Goal: Task Accomplishment & Management: Manage account settings

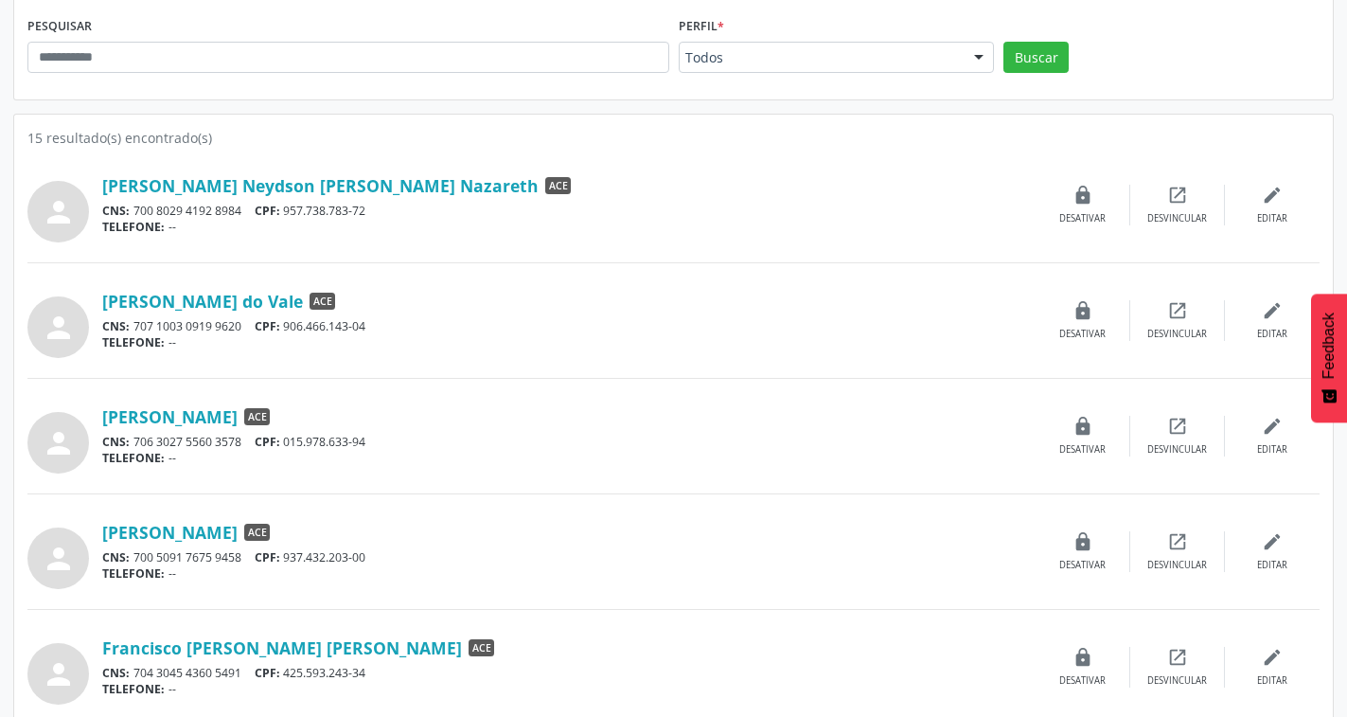
scroll to position [284, 0]
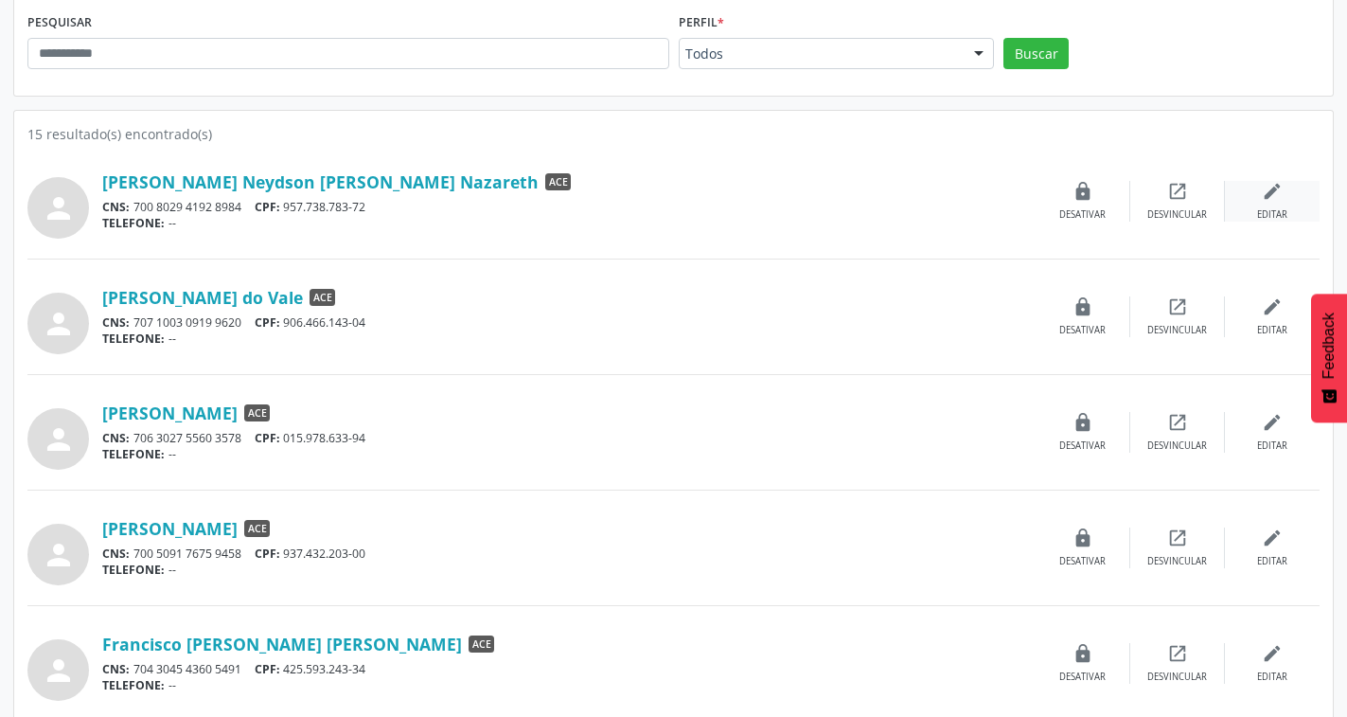
click at [1263, 210] on div "Editar" at bounding box center [1272, 214] width 30 height 13
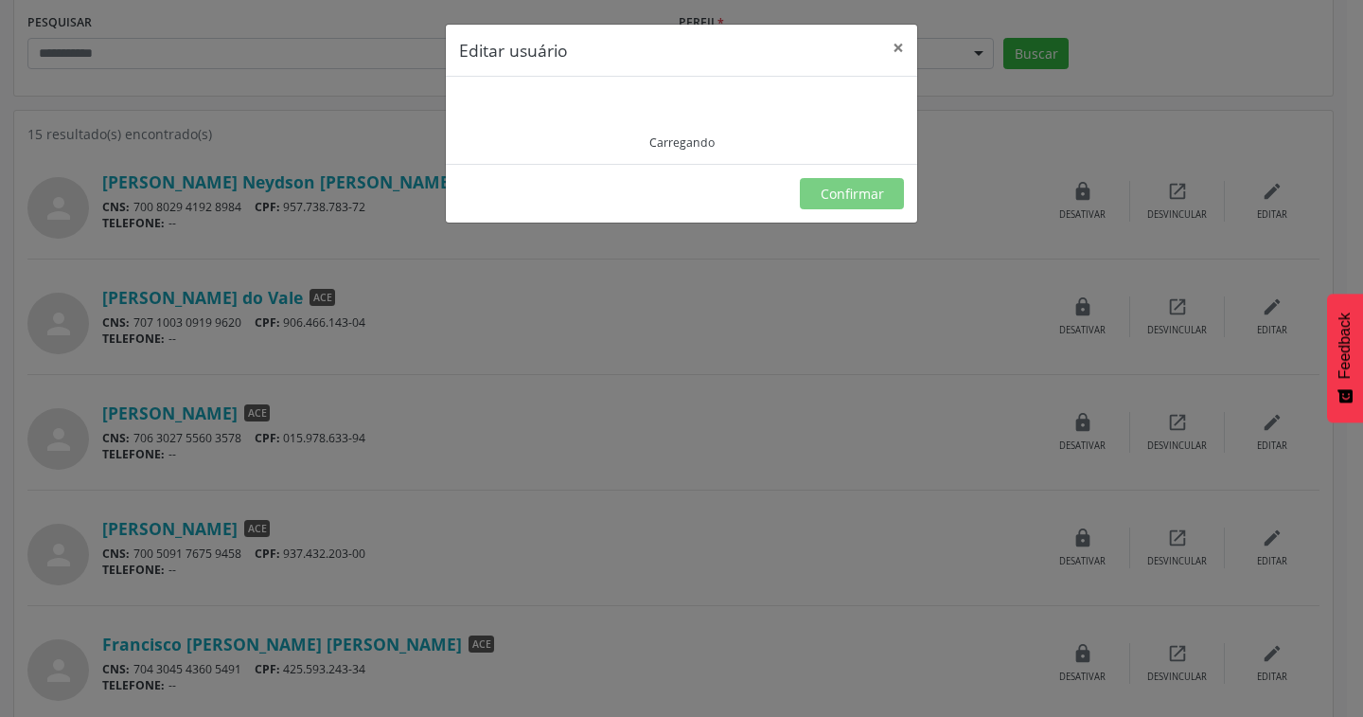
type input "**********"
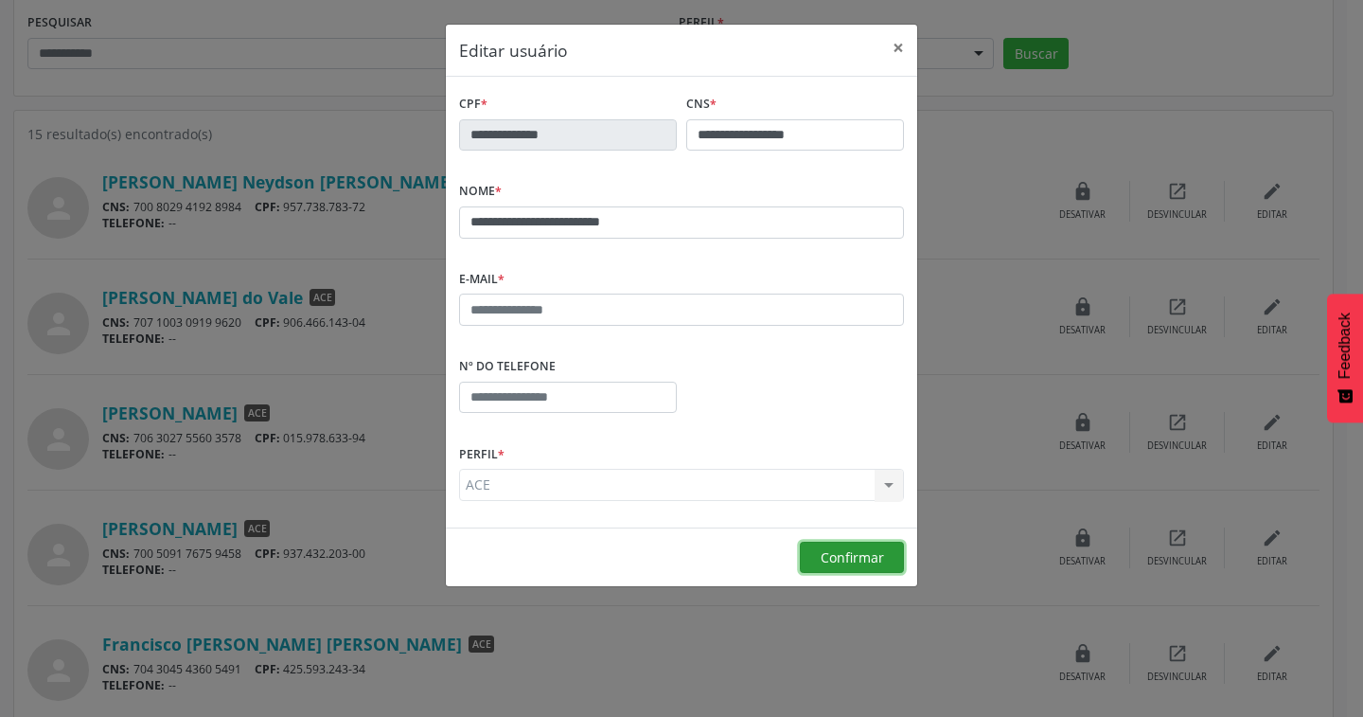
click at [838, 565] on span "Confirmar" at bounding box center [852, 557] width 63 height 18
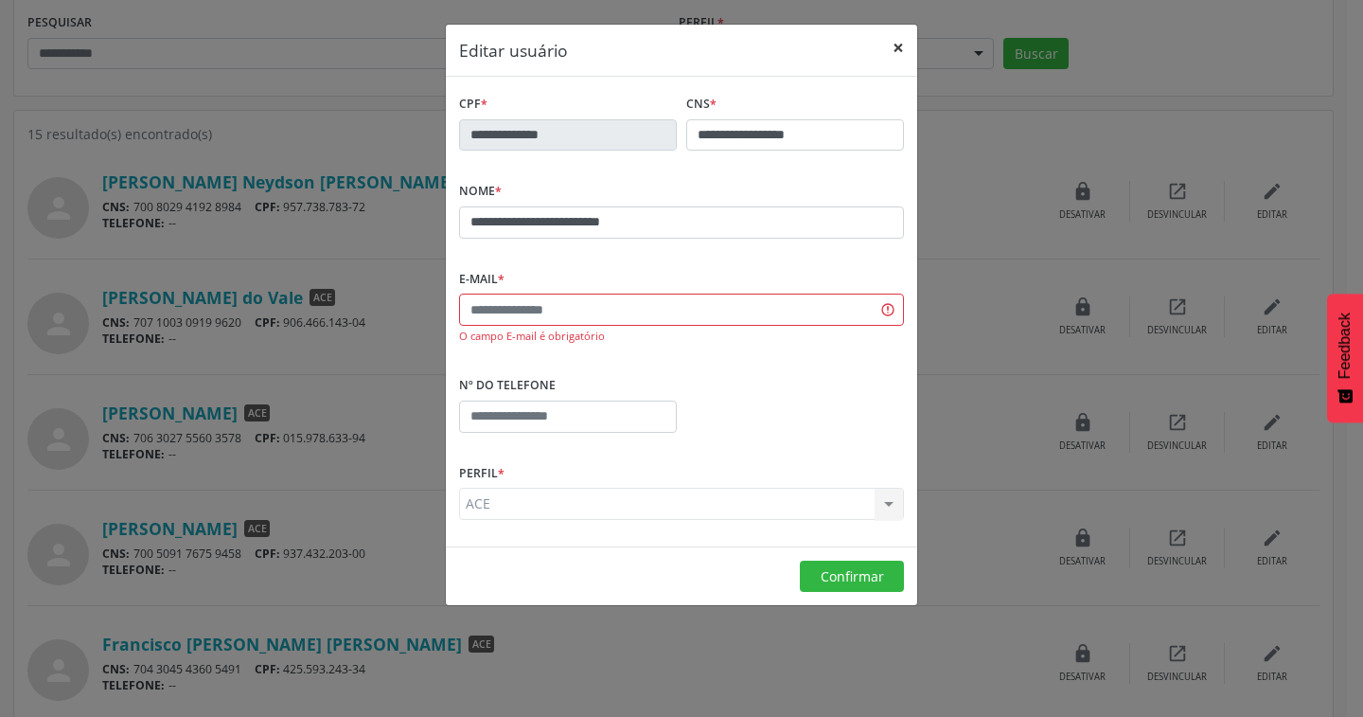
click at [900, 44] on button "×" at bounding box center [898, 48] width 38 height 46
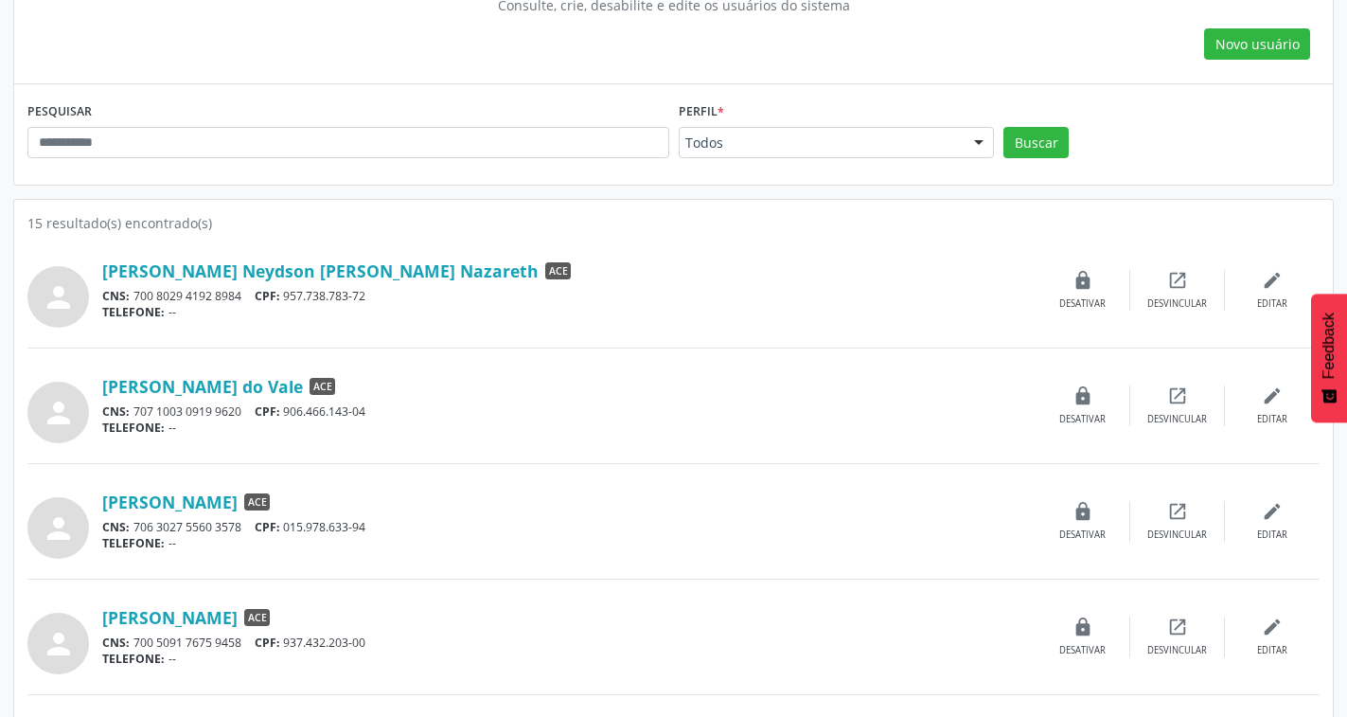
scroll to position [189, 0]
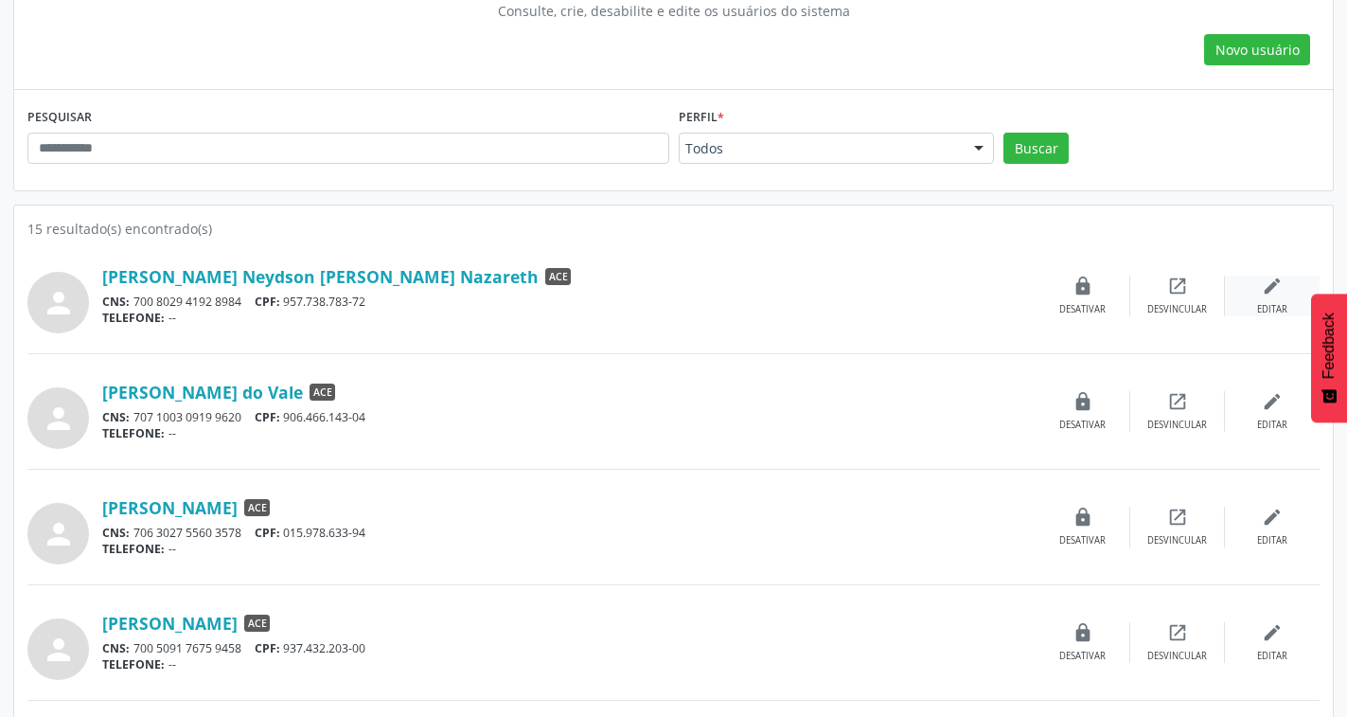
click at [1255, 301] on div "edit Editar" at bounding box center [1272, 295] width 95 height 41
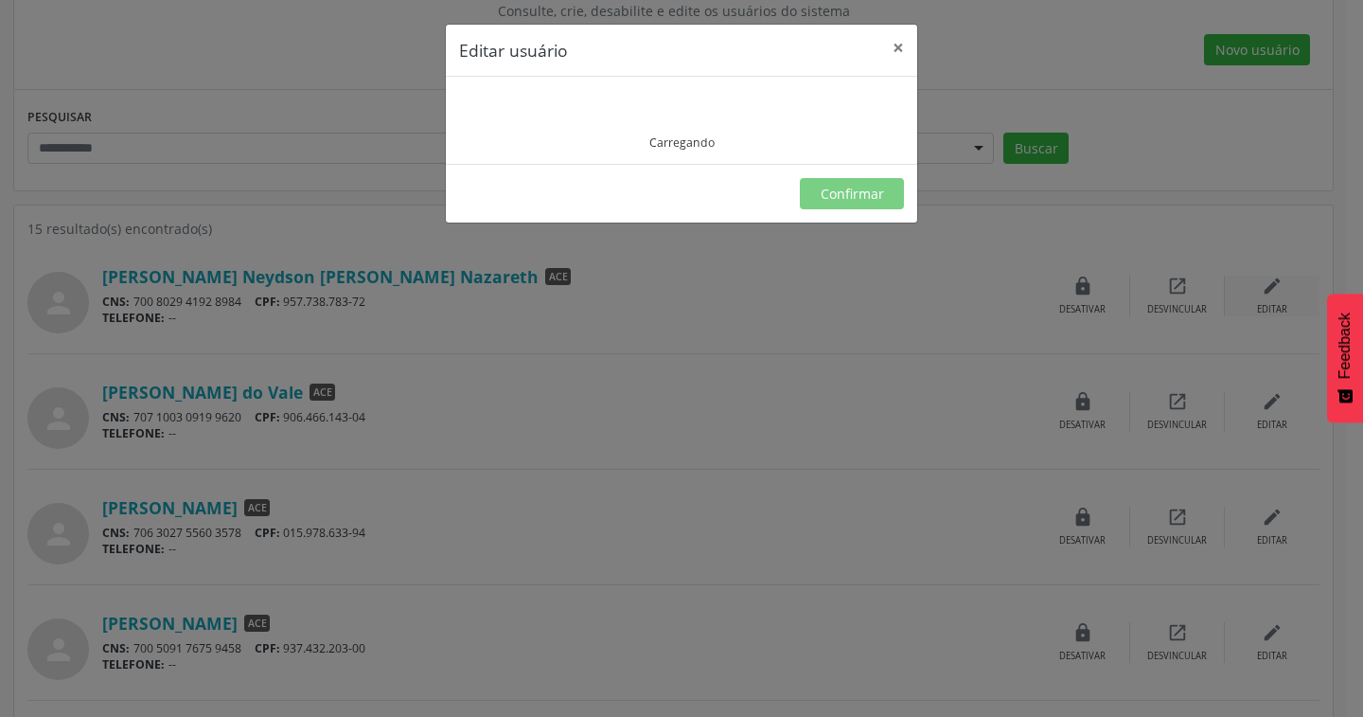
type input "**********"
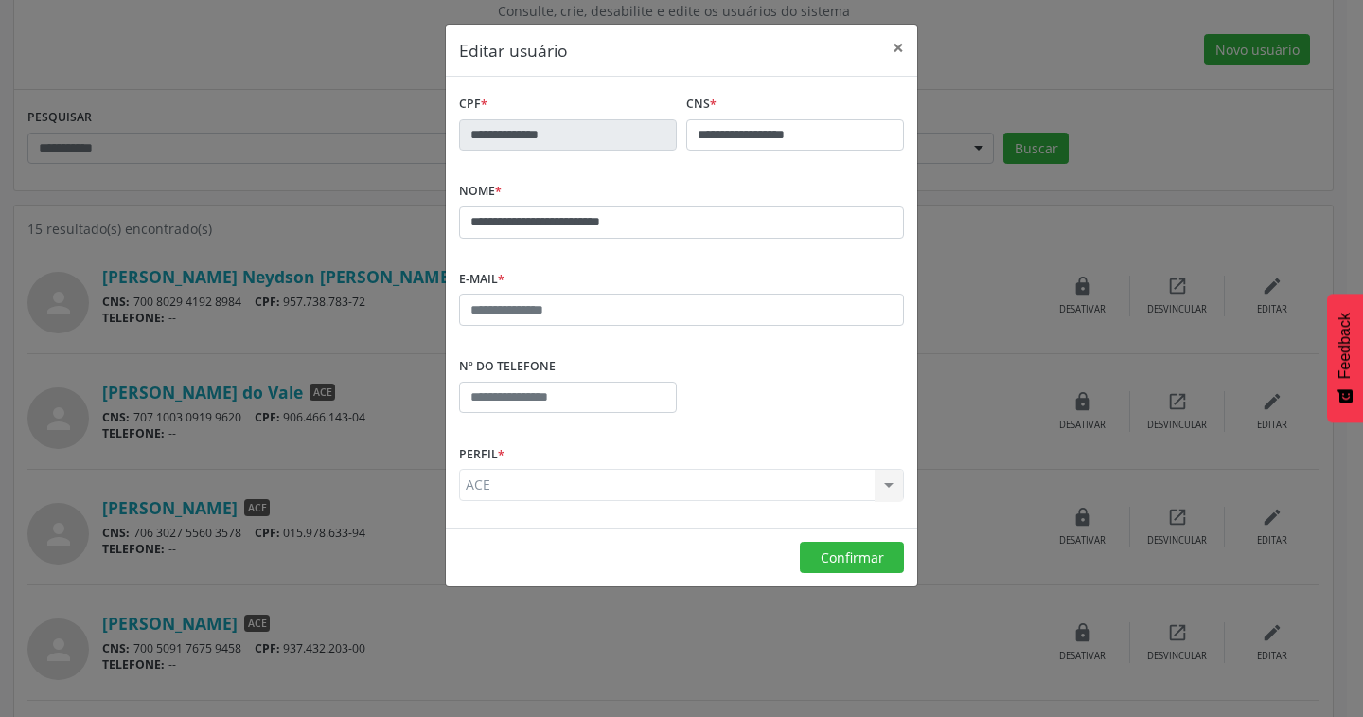
click at [807, 489] on div "ACE ACE Laboratorista Supervisor de Endemias Nenhum resultado encontrado para: …" at bounding box center [681, 485] width 445 height 32
click at [861, 487] on div "ACE ACE Laboratorista Supervisor de Endemias Nenhum resultado encontrado para: …" at bounding box center [681, 485] width 445 height 32
click at [842, 548] on span "Confirmar" at bounding box center [852, 557] width 63 height 18
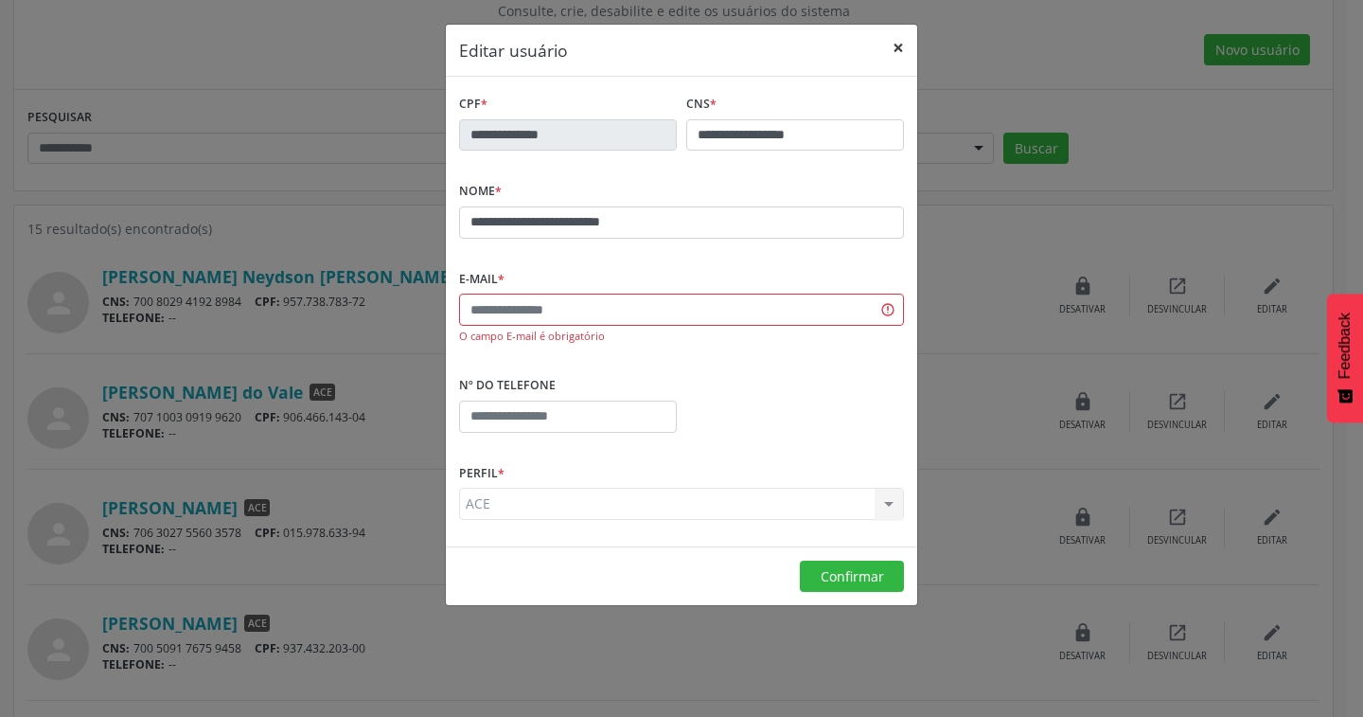
click at [898, 44] on button "×" at bounding box center [898, 48] width 38 height 46
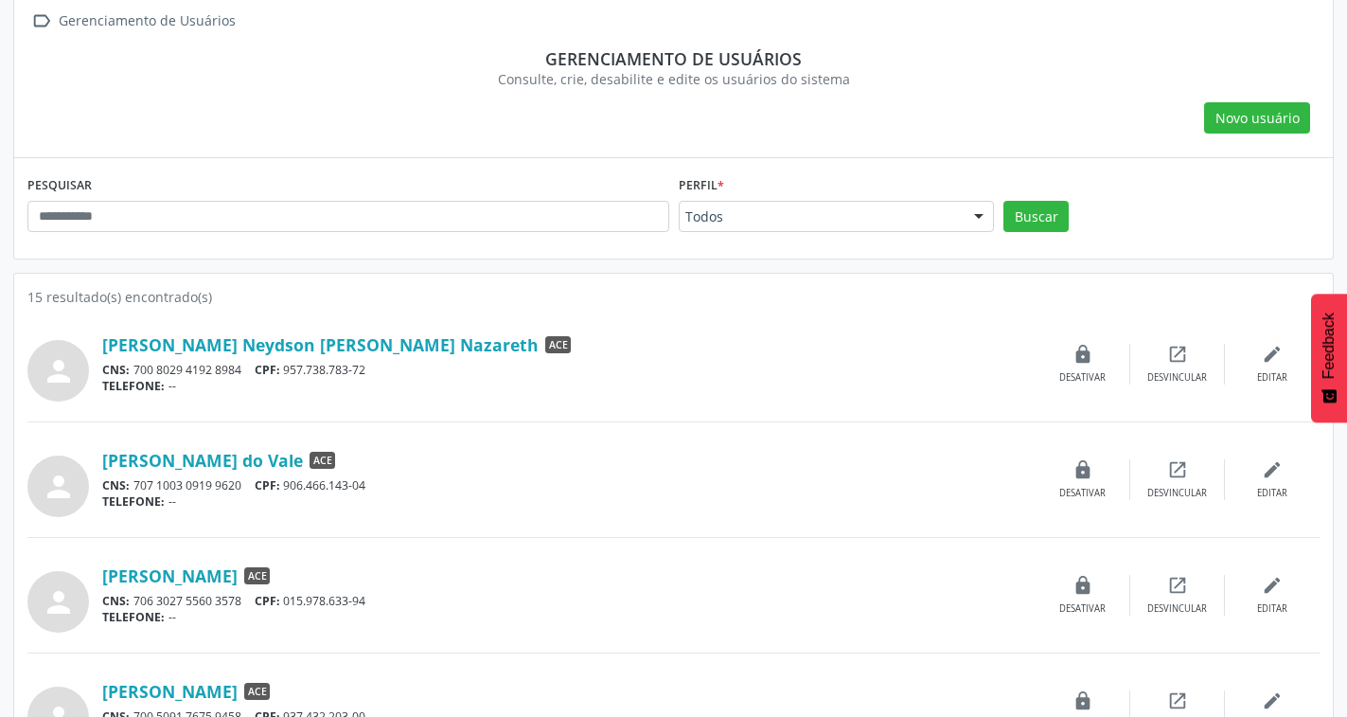
scroll to position [0, 0]
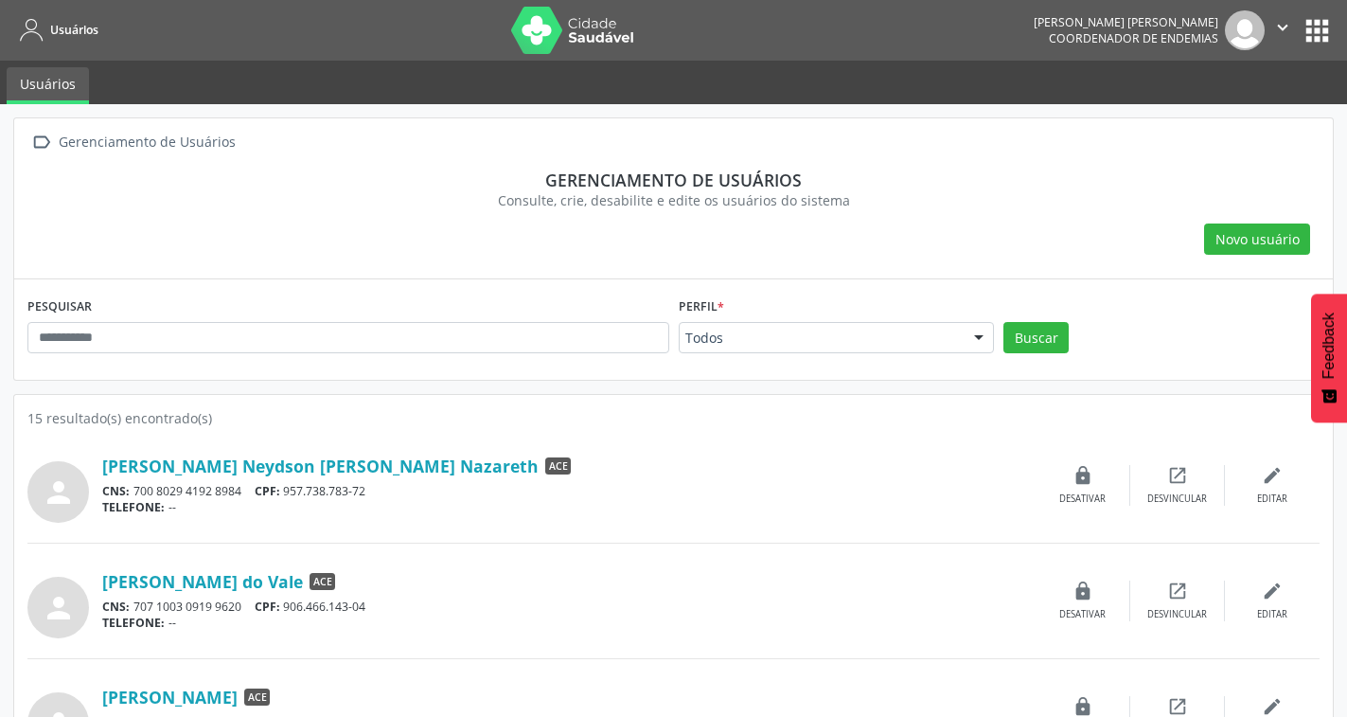
click at [150, 145] on div "Gerenciamento de Usuários" at bounding box center [147, 142] width 184 height 27
click at [42, 42] on icon at bounding box center [32, 31] width 24 height 24
click at [1334, 42] on nav "Usuários [PERSON_NAME] [PERSON_NAME] Coordenador de Endemias  Configurações Sa…" at bounding box center [673, 30] width 1347 height 61
click at [1312, 30] on button "apps" at bounding box center [1317, 30] width 33 height 33
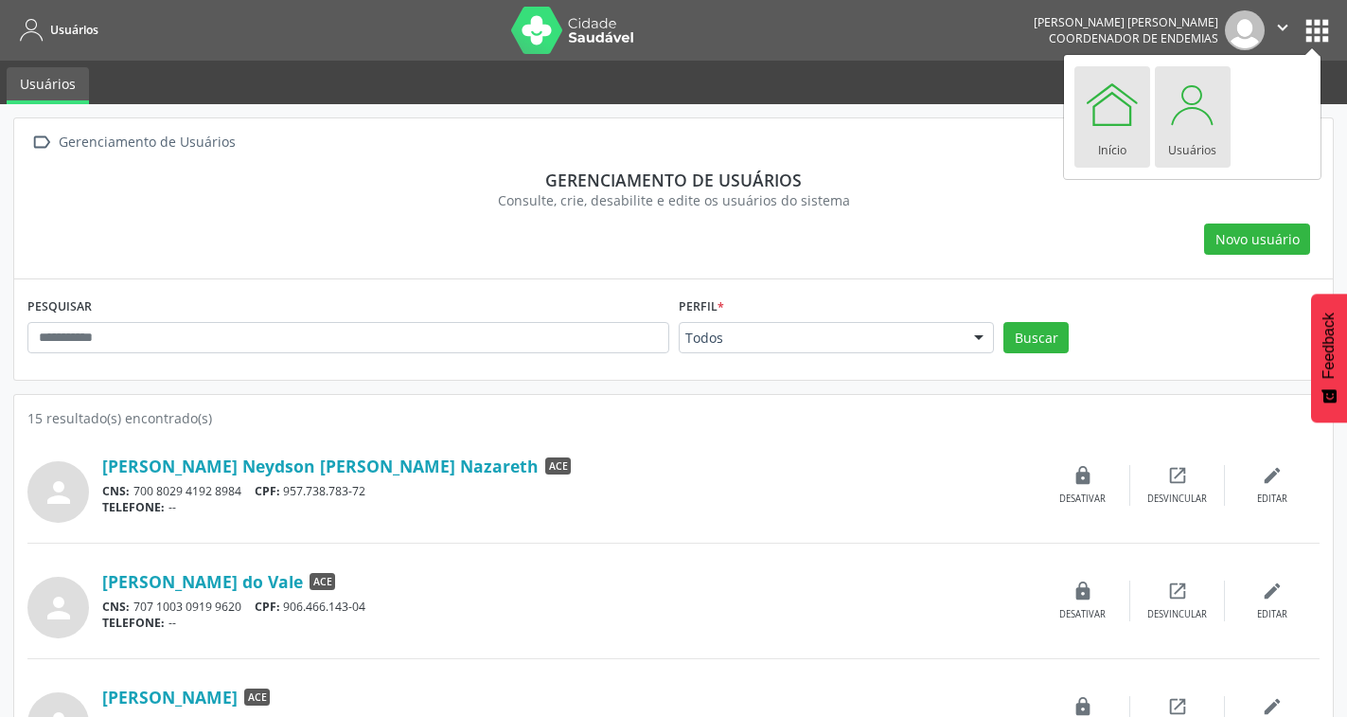
click at [1121, 136] on div "Início" at bounding box center [1112, 146] width 28 height 26
